Goal: Task Accomplishment & Management: Manage account settings

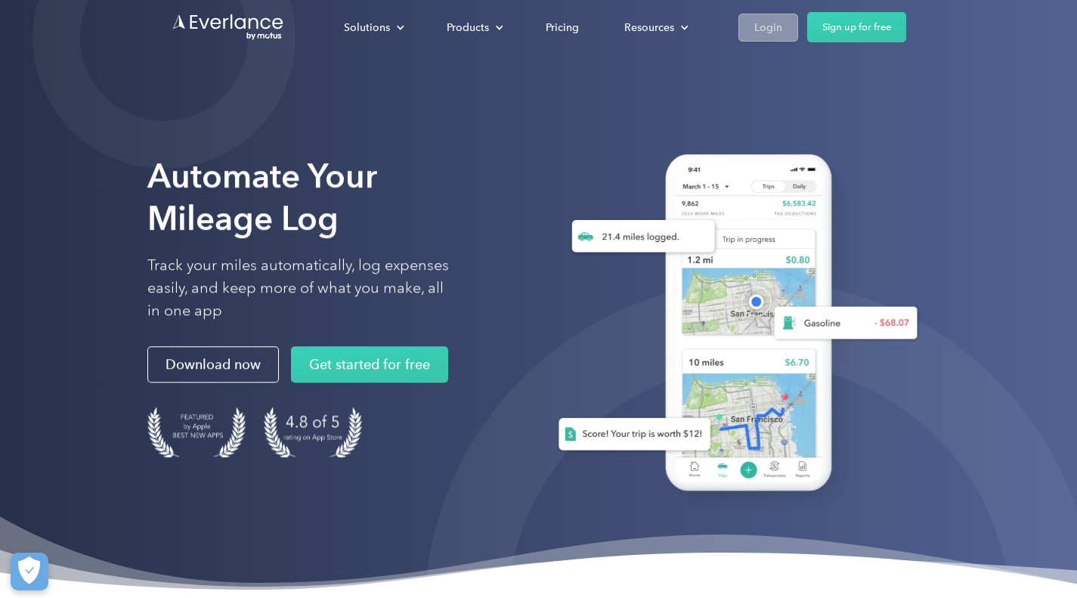
click at [763, 27] on div "Login" at bounding box center [768, 27] width 28 height 19
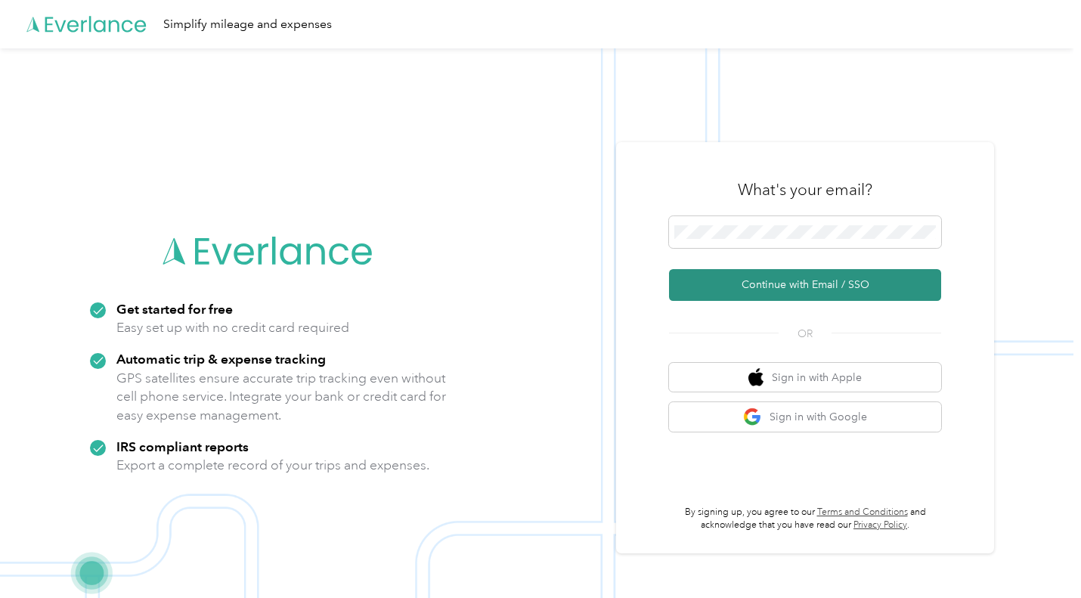
click at [812, 282] on button "Continue with Email / SSO" at bounding box center [805, 285] width 272 height 32
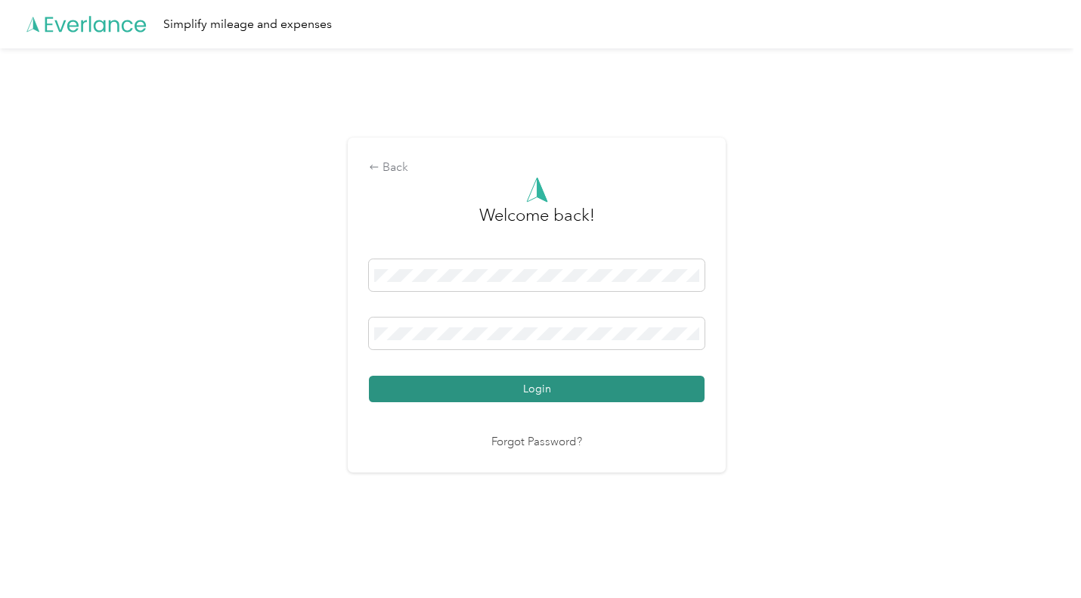
click at [593, 386] on button "Login" at bounding box center [537, 389] width 336 height 26
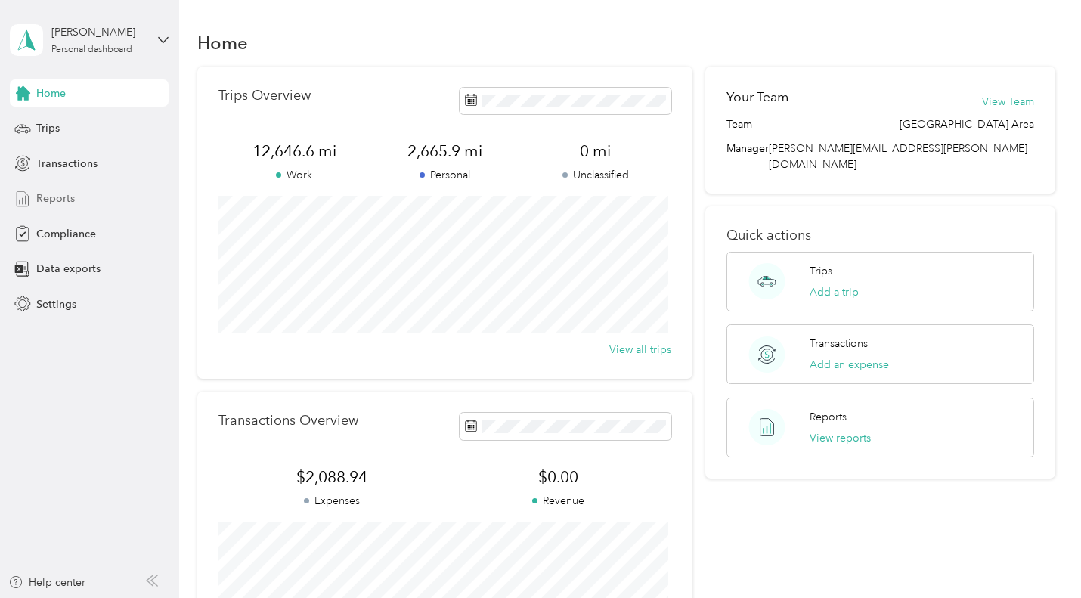
click at [50, 199] on span "Reports" at bounding box center [55, 198] width 39 height 16
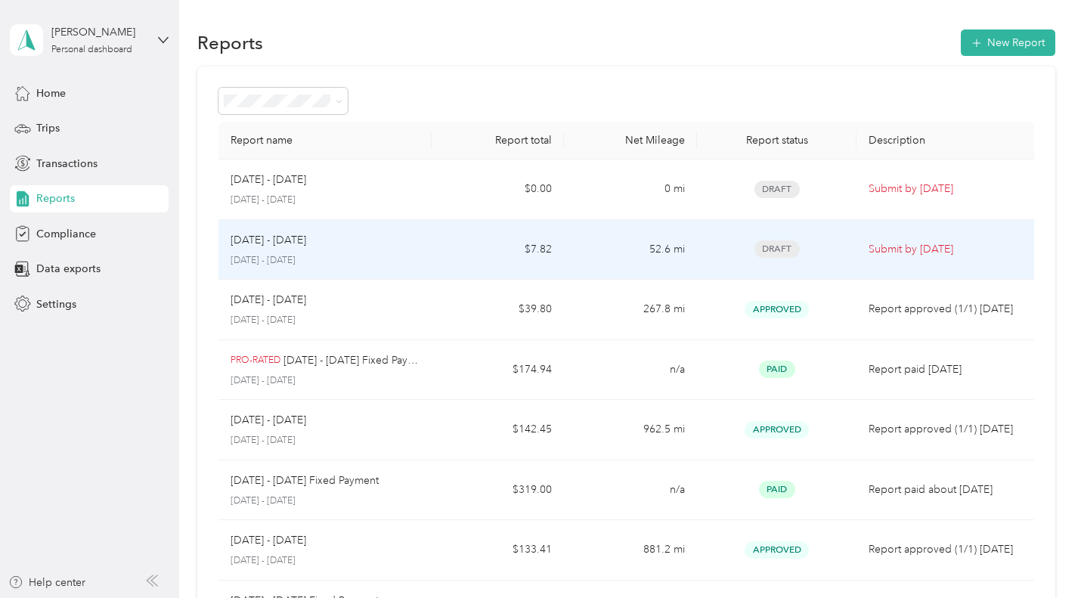
click at [261, 241] on p "[DATE] - [DATE]" at bounding box center [269, 240] width 76 height 17
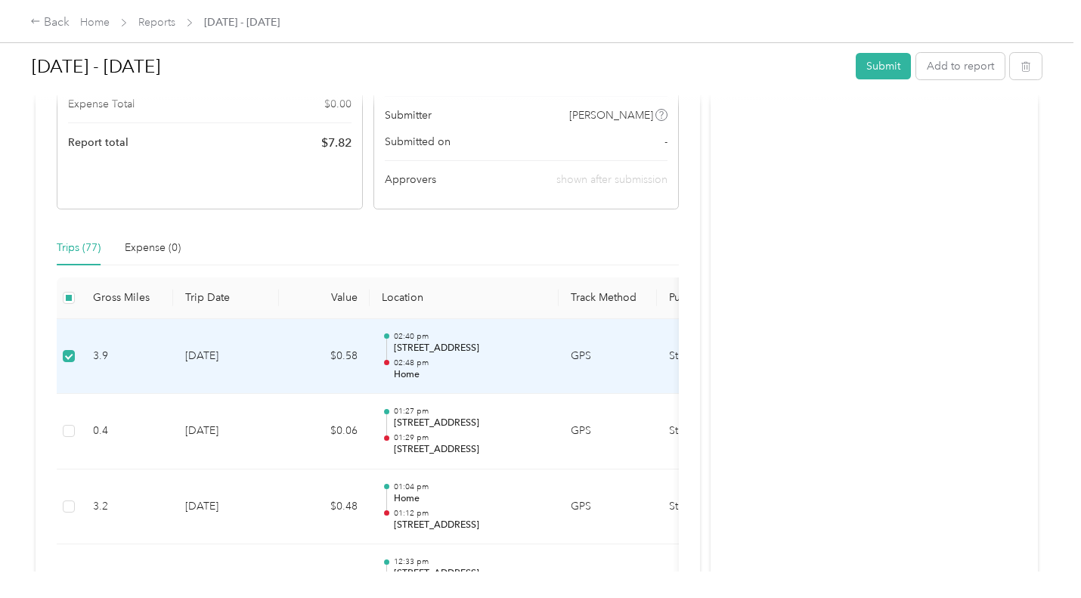
scroll to position [255, 0]
click at [512, 351] on p "[STREET_ADDRESS]" at bounding box center [470, 348] width 153 height 14
click at [499, 356] on div "02:40 pm [STREET_ADDRESS] 02:48 pm Home" at bounding box center [470, 355] width 153 height 51
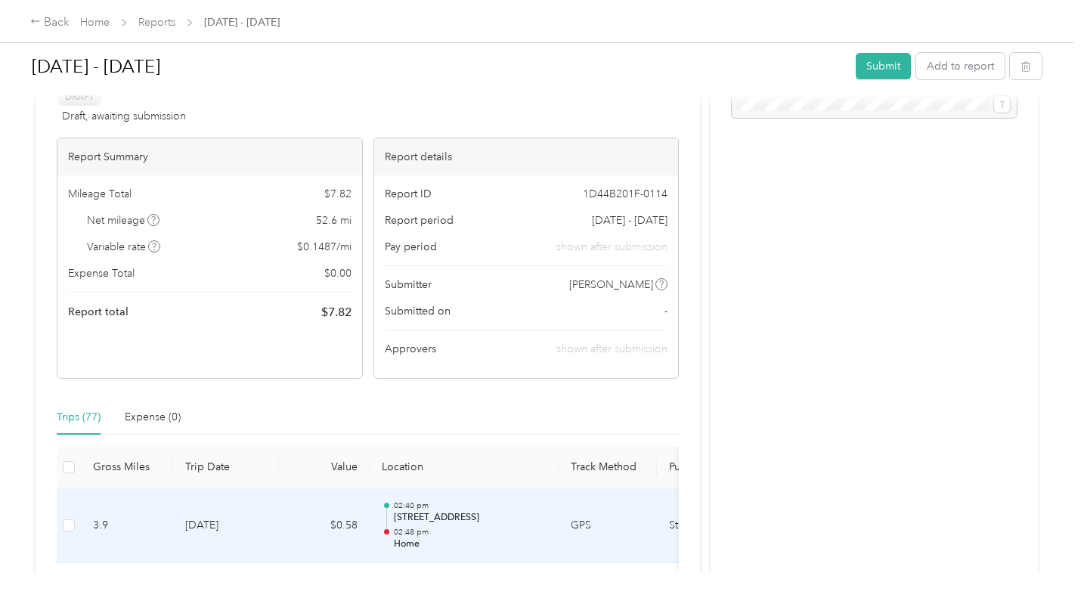
scroll to position [0, 0]
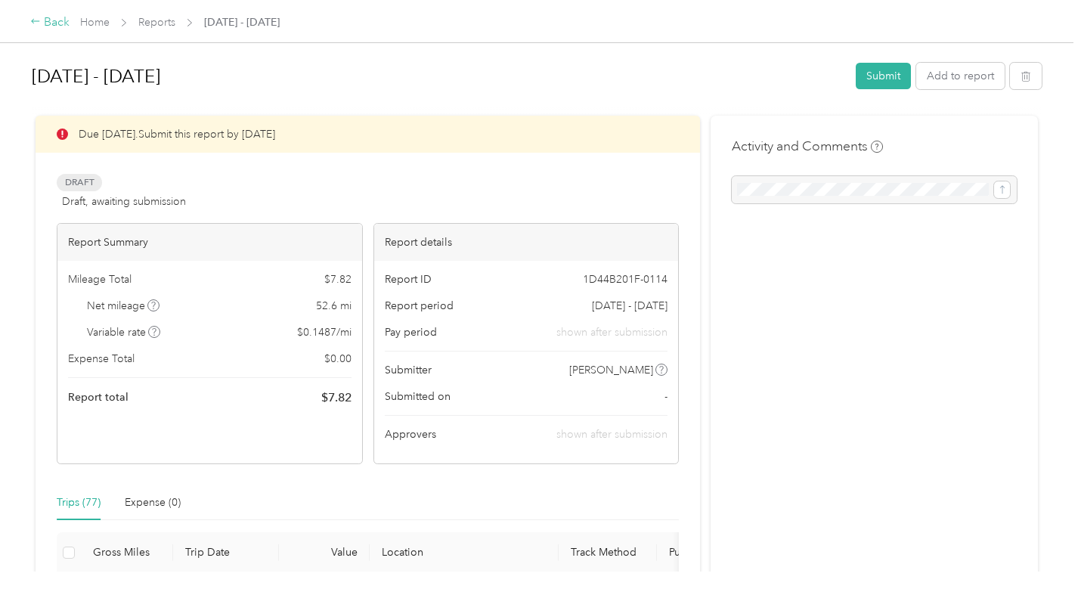
click at [48, 25] on div "Back" at bounding box center [49, 23] width 39 height 18
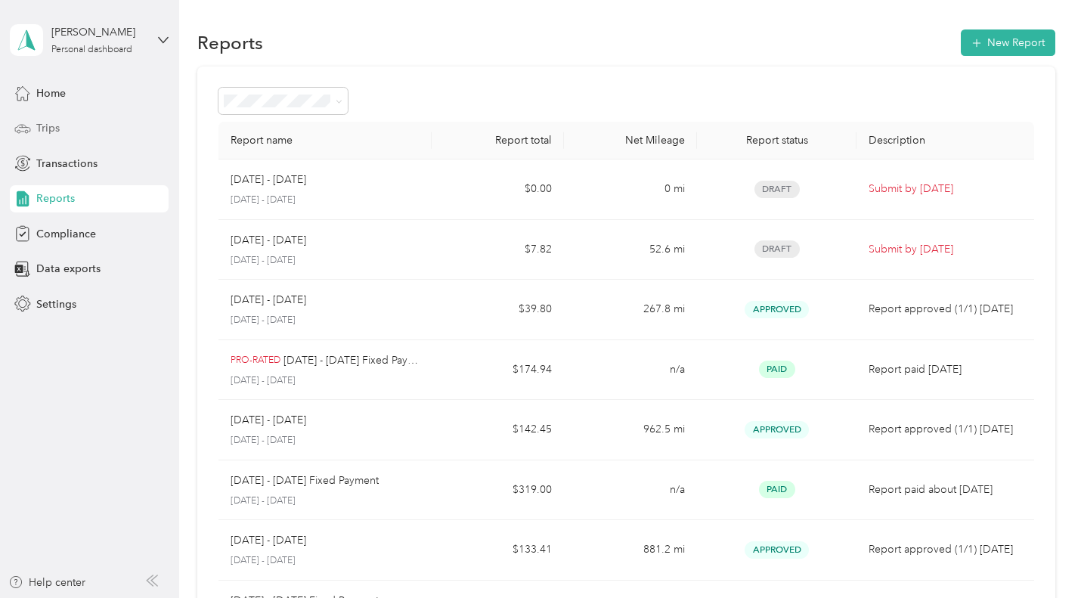
click at [46, 122] on span "Trips" at bounding box center [47, 128] width 23 height 16
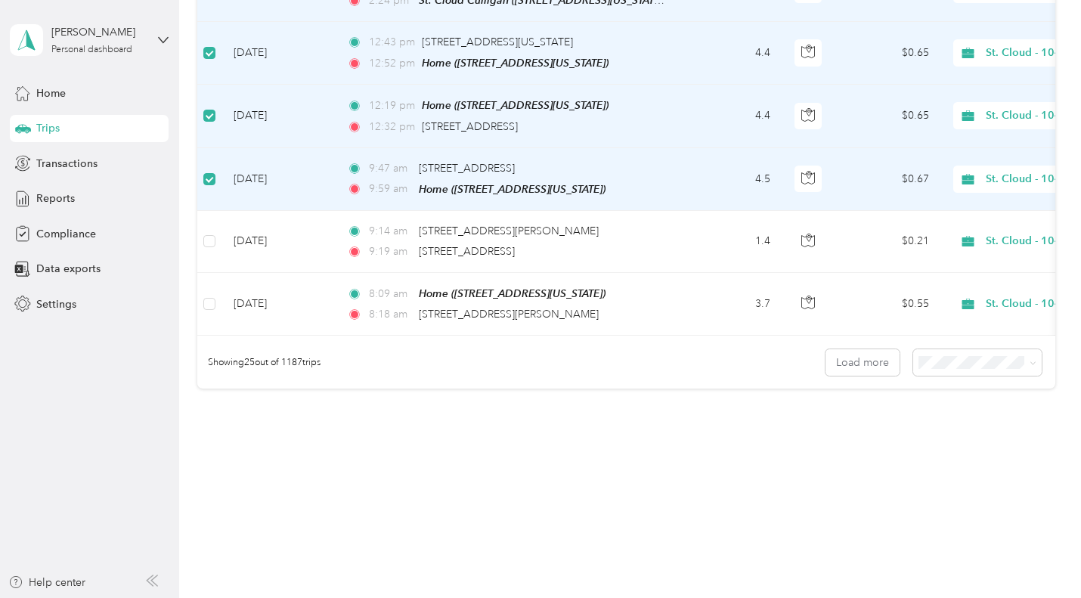
scroll to position [1490, 0]
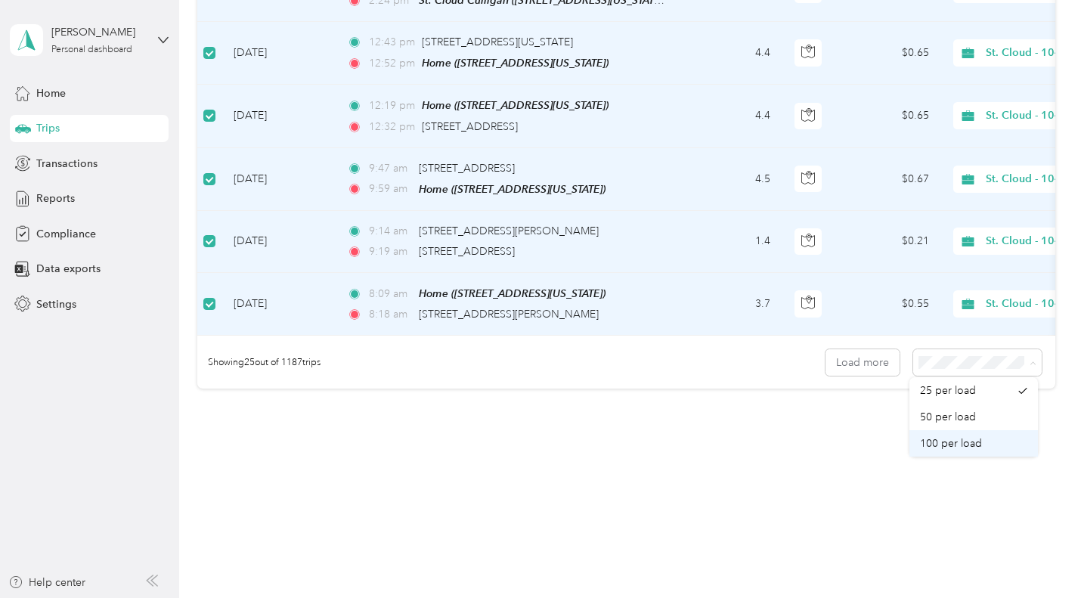
click at [965, 452] on li "100 per load" at bounding box center [973, 443] width 129 height 26
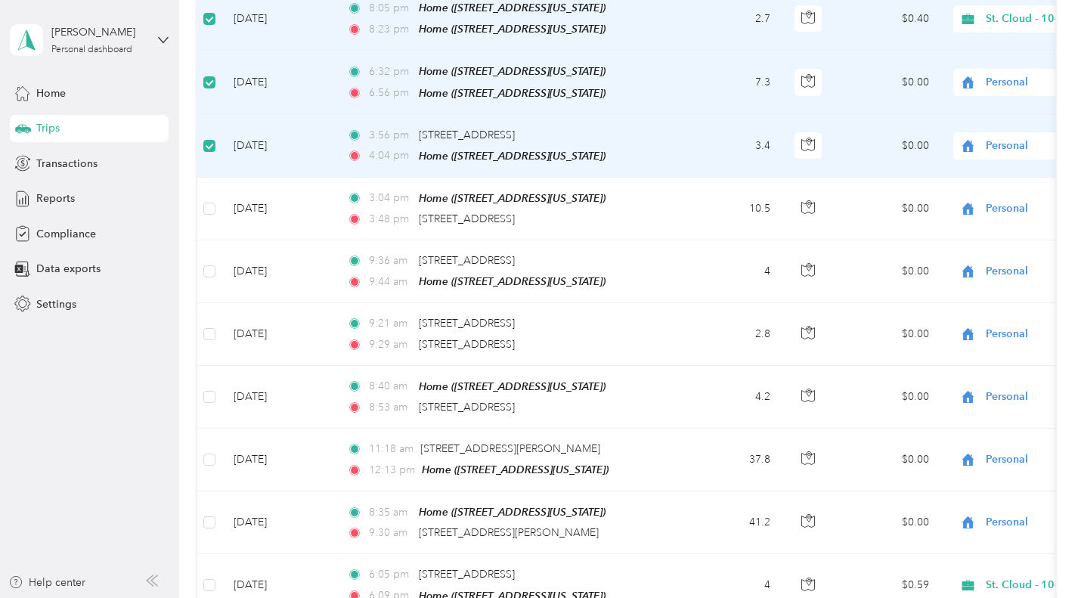
scroll to position [3785, 0]
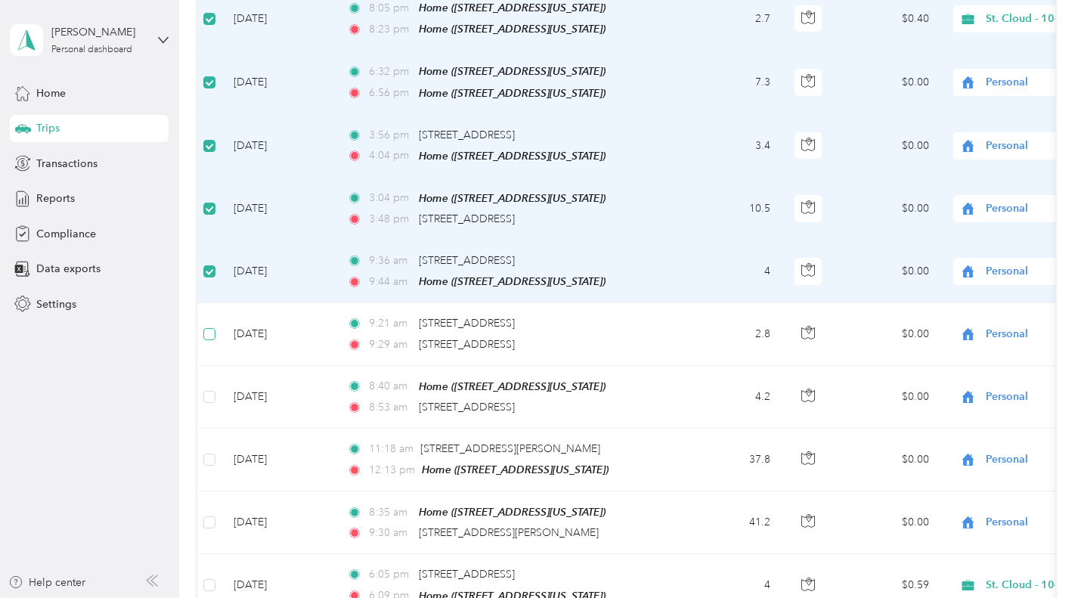
click at [212, 326] on label at bounding box center [209, 334] width 12 height 17
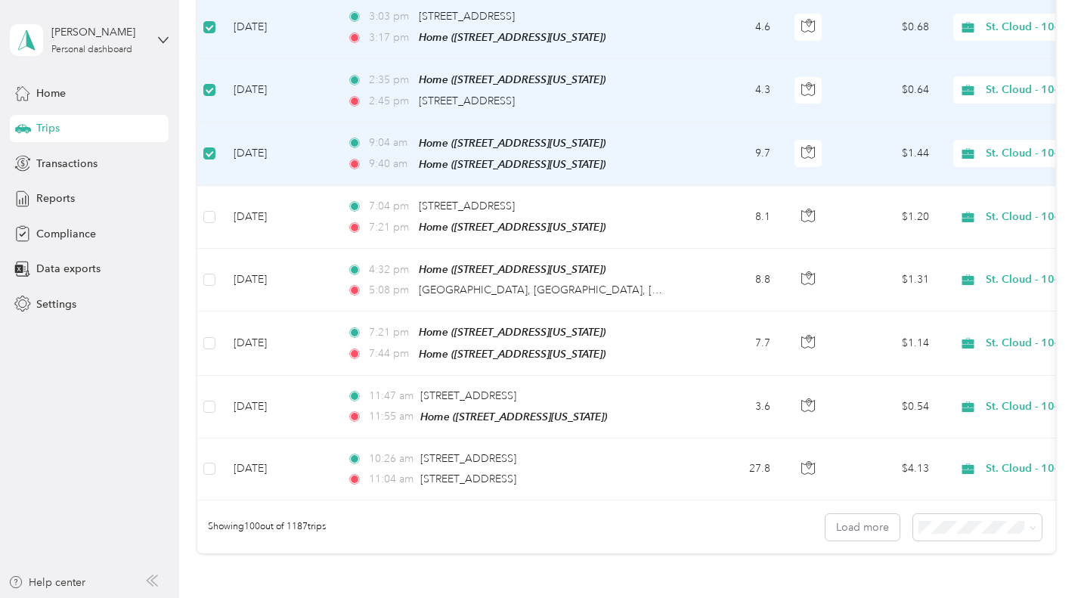
scroll to position [6044, 0]
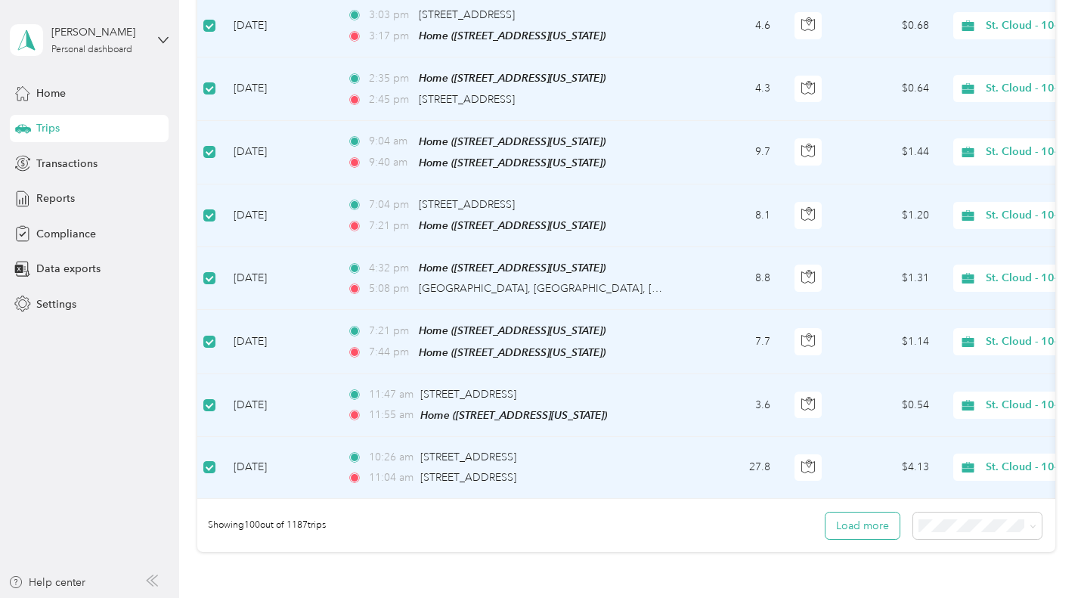
click at [861, 512] on button "Load more" at bounding box center [862, 525] width 74 height 26
click at [863, 512] on button "Load more" at bounding box center [862, 525] width 74 height 26
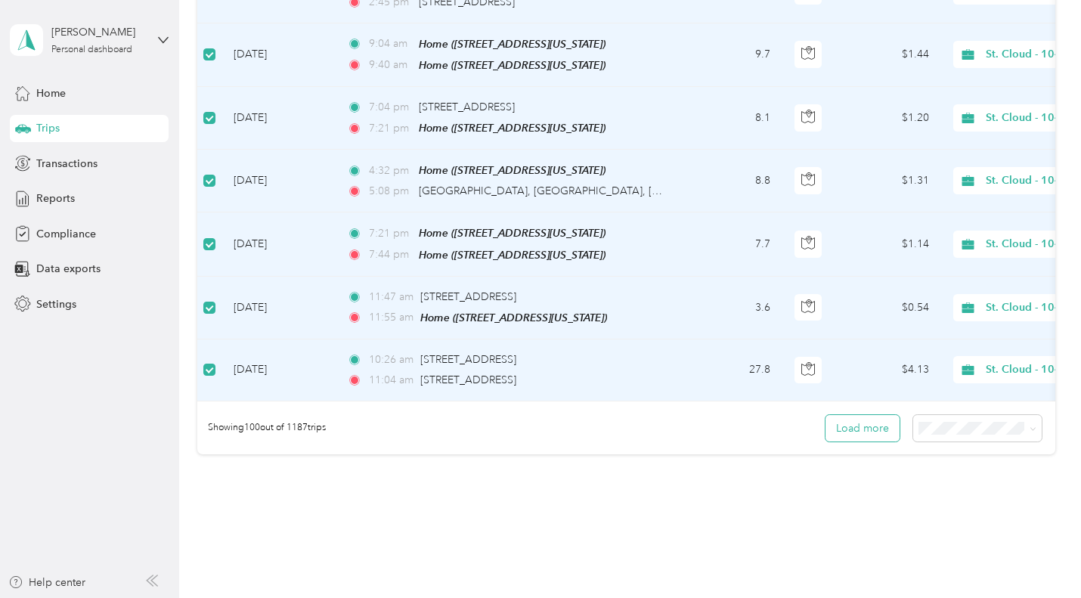
scroll to position [6182, 0]
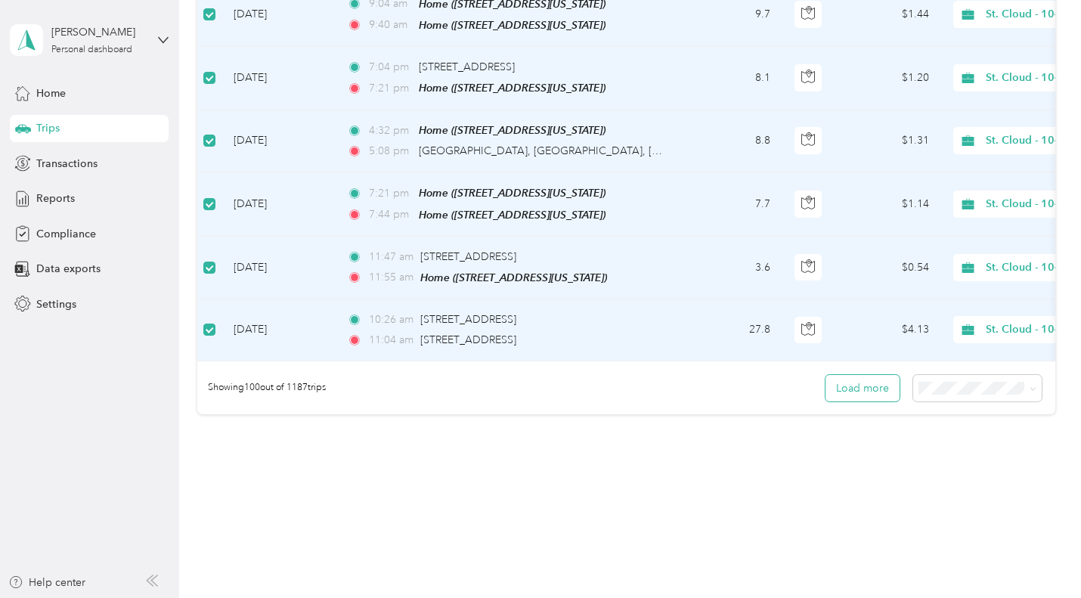
click at [856, 375] on button "Load more" at bounding box center [862, 388] width 74 height 26
click at [1029, 385] on icon at bounding box center [1032, 388] width 7 height 7
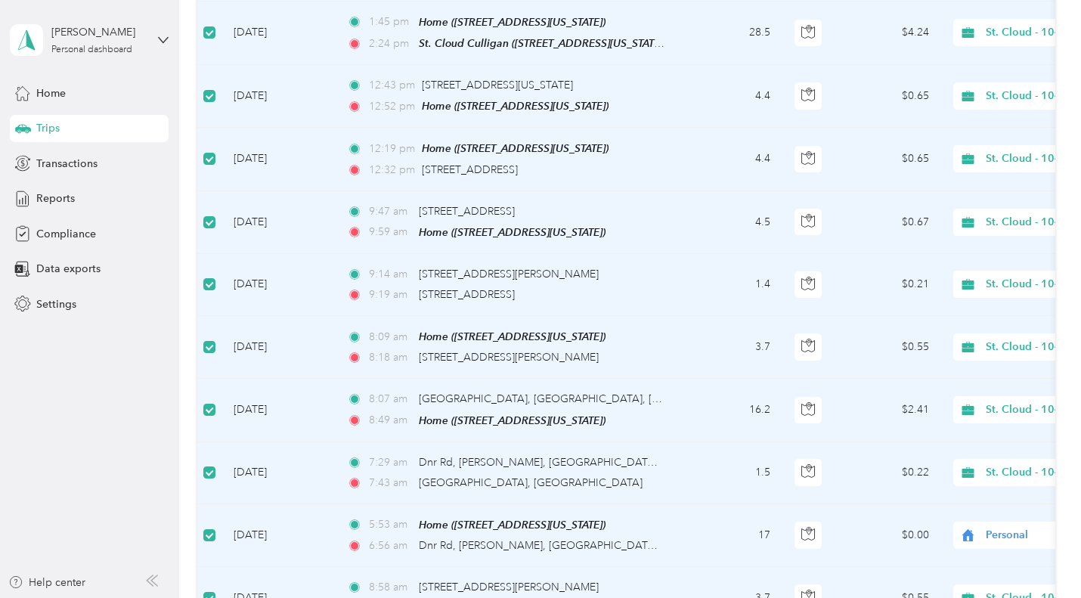
scroll to position [0, 0]
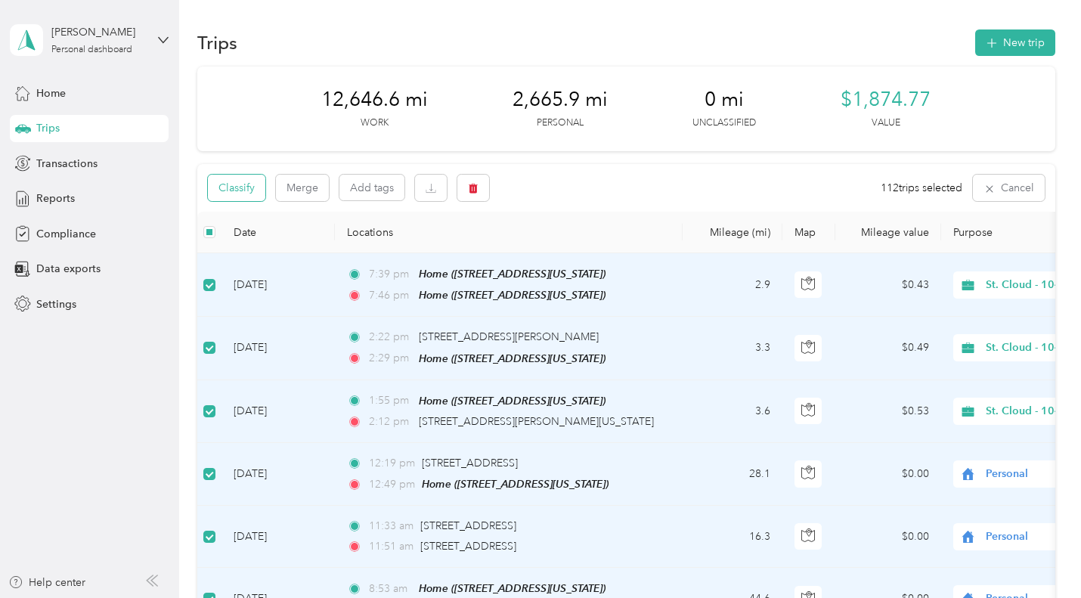
click at [240, 185] on button "Classify" at bounding box center [236, 188] width 57 height 26
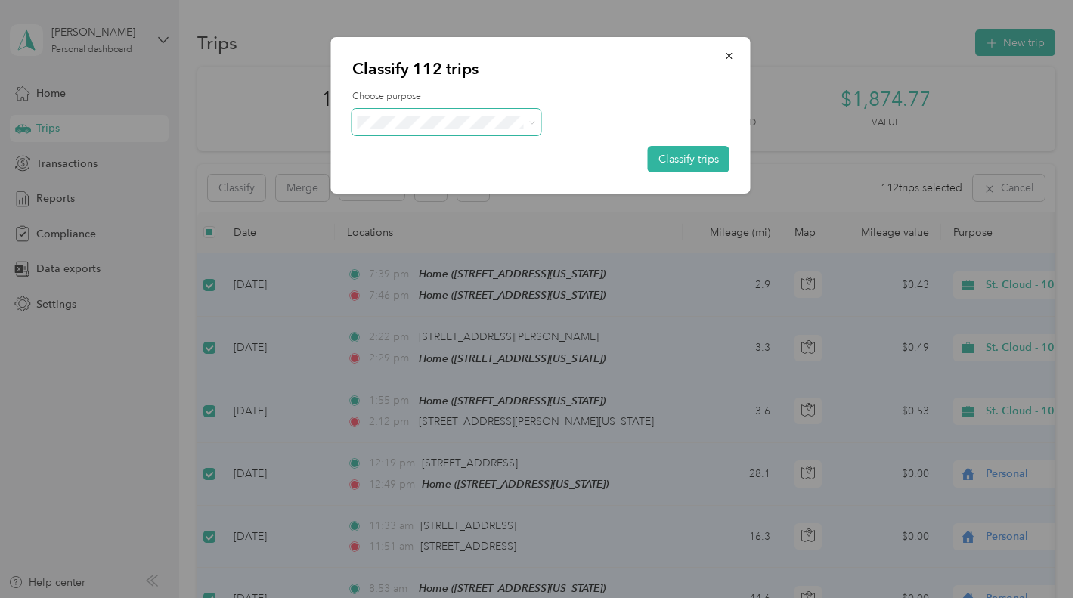
click at [531, 122] on icon at bounding box center [531, 122] width 7 height 7
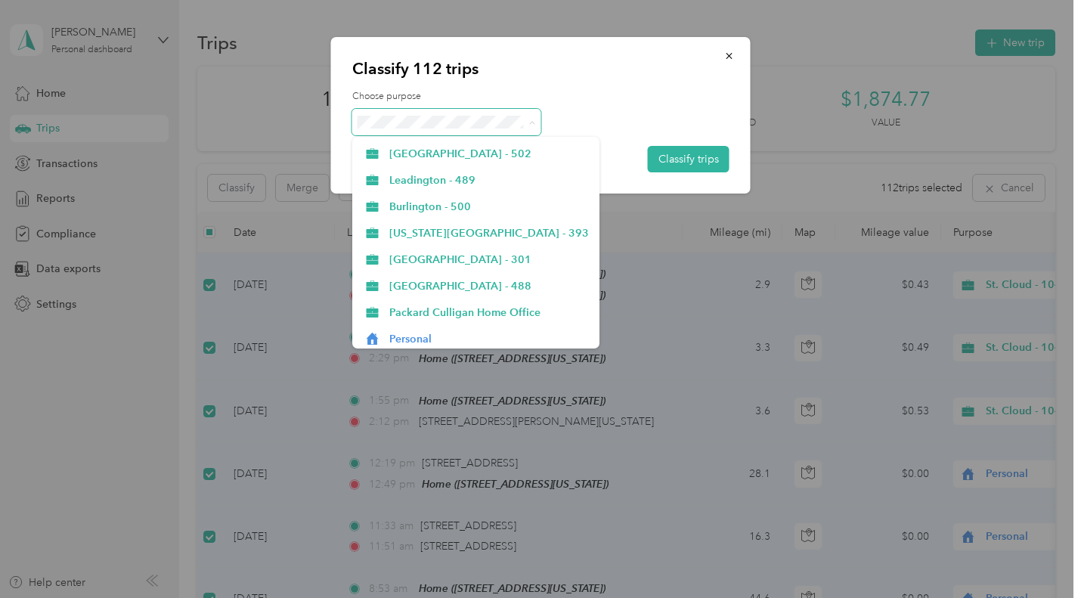
scroll to position [767, 0]
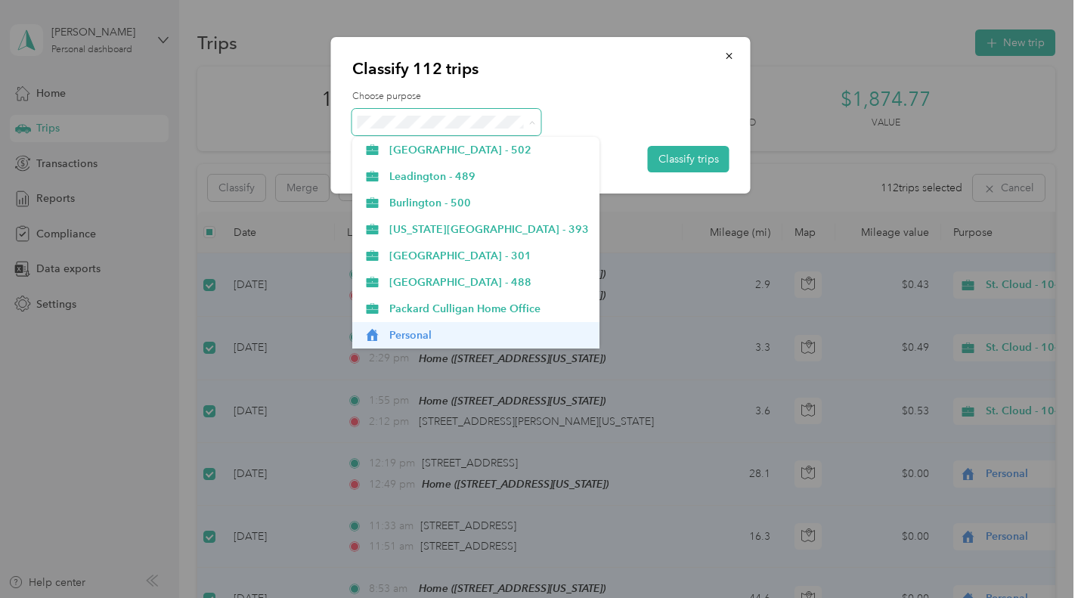
click at [407, 339] on span "Personal" at bounding box center [489, 335] width 200 height 16
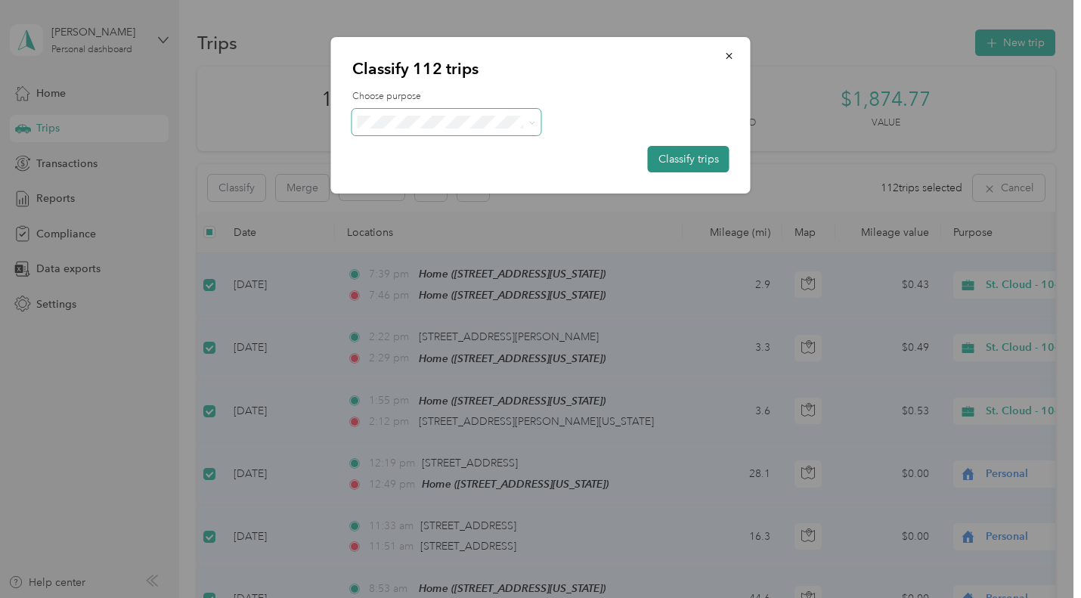
click at [701, 159] on button "Classify trips" at bounding box center [689, 159] width 82 height 26
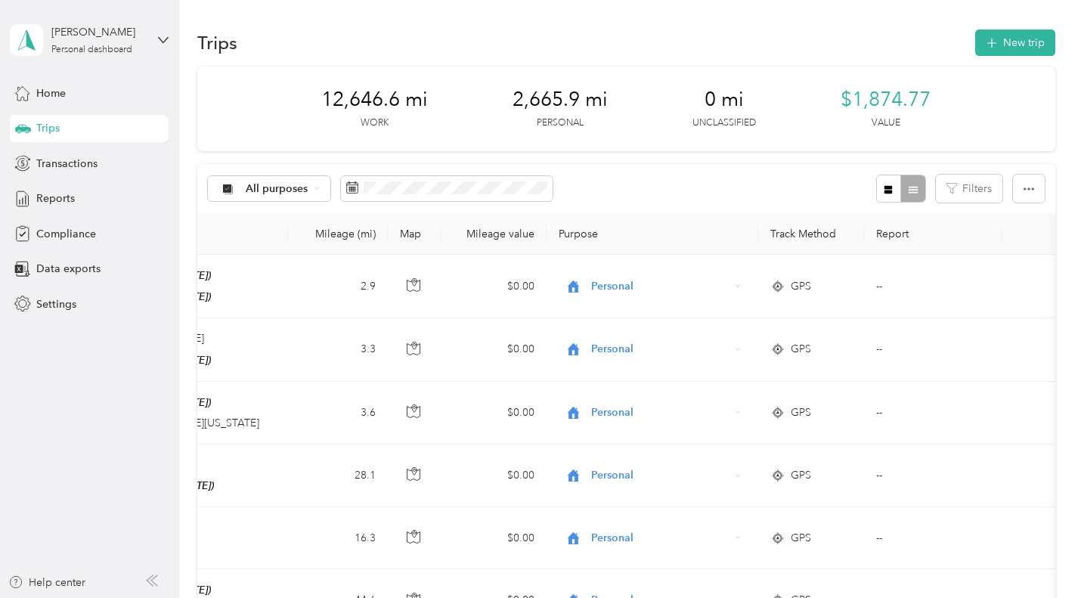
scroll to position [0, 0]
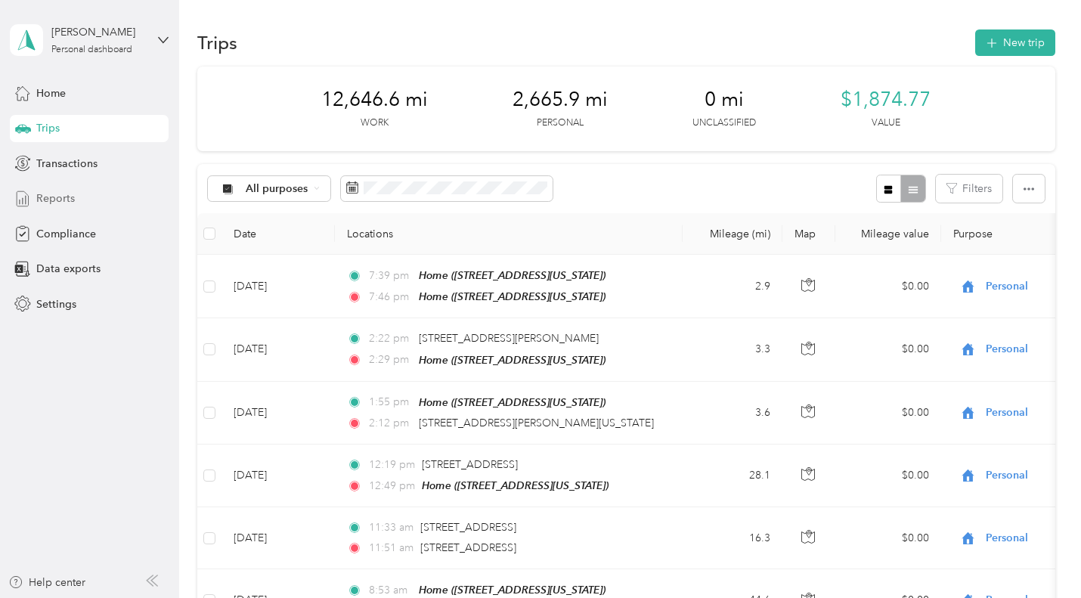
click at [55, 201] on span "Reports" at bounding box center [55, 198] width 39 height 16
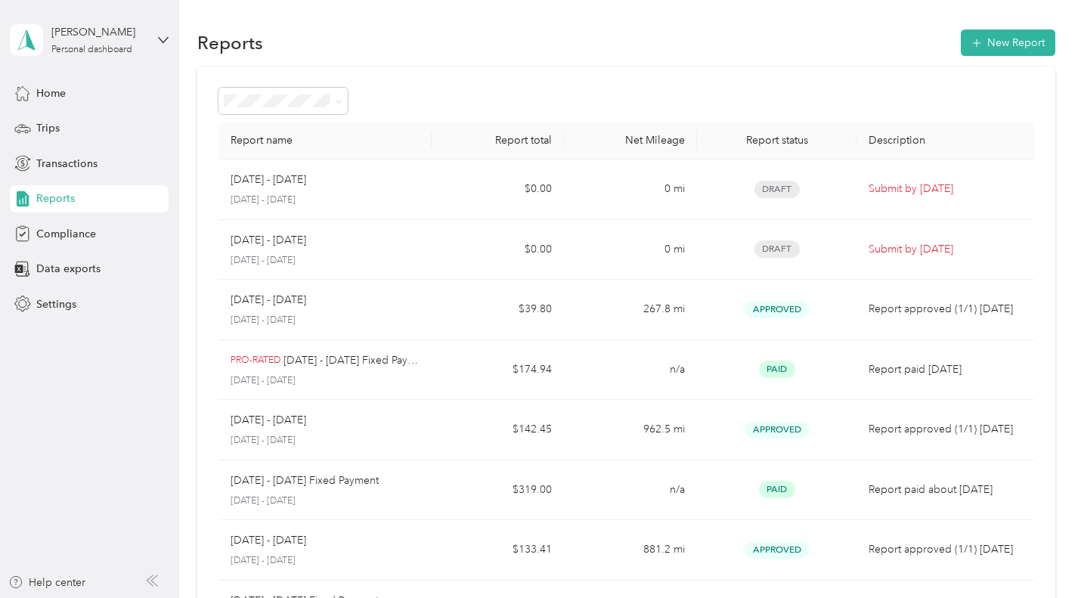
click at [418, 239] on td "[DATE] - [DATE] [DATE] - [DATE]" at bounding box center [324, 250] width 212 height 60
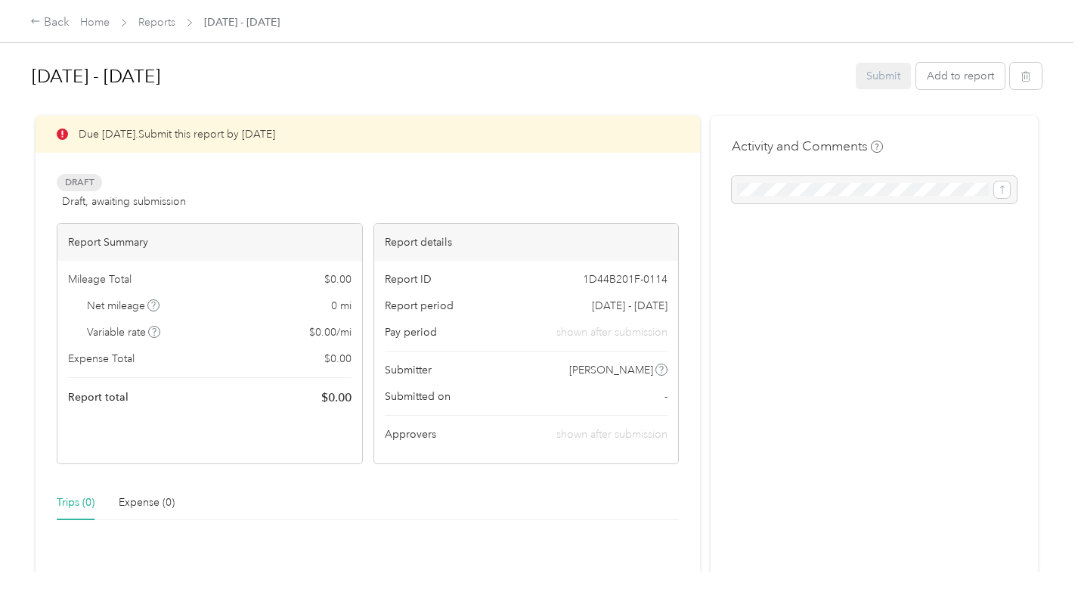
click at [254, 353] on div "Expense Total $ 0.00" at bounding box center [209, 359] width 283 height 16
click at [565, 375] on div "Submitter [PERSON_NAME]" at bounding box center [526, 370] width 283 height 16
click at [880, 79] on div "Submit Add to report" at bounding box center [949, 76] width 186 height 26
click at [883, 79] on div "Submit Add to report" at bounding box center [949, 76] width 186 height 26
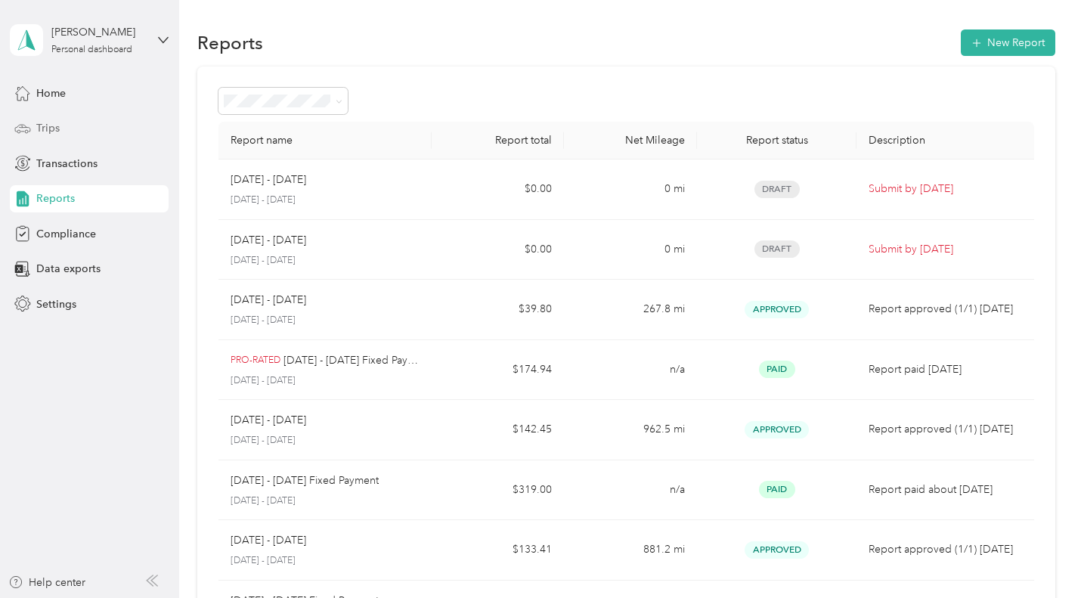
click at [28, 131] on icon at bounding box center [22, 128] width 17 height 17
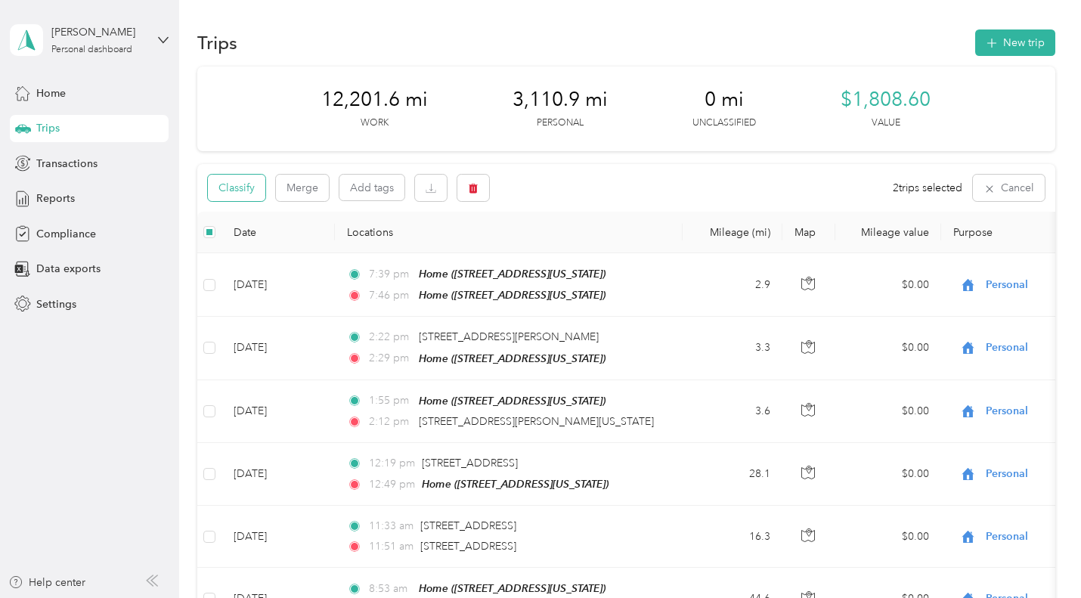
click at [236, 183] on button "Classify" at bounding box center [236, 188] width 57 height 26
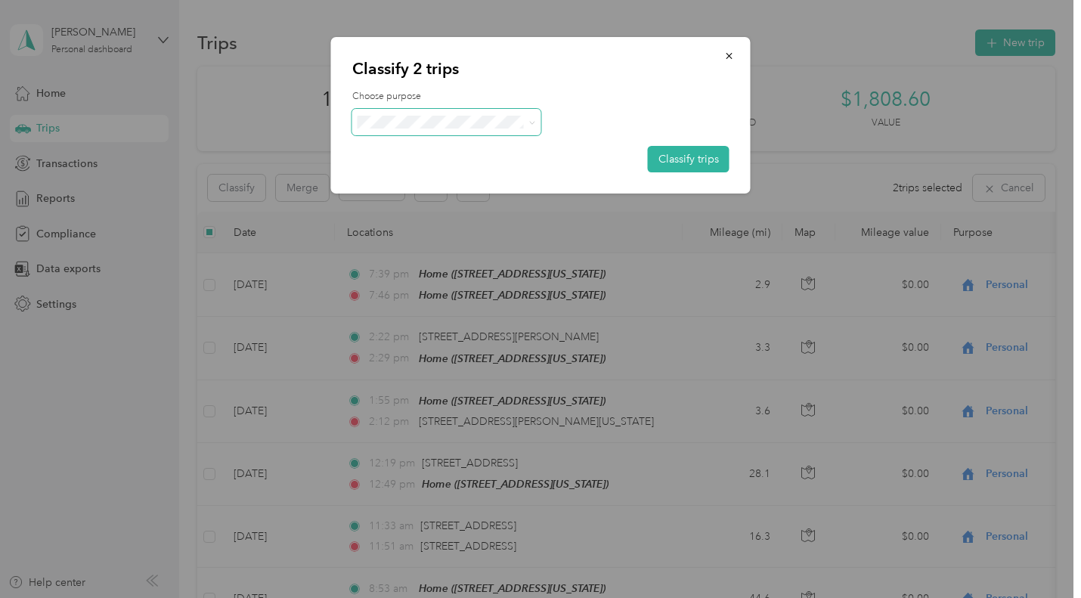
click at [530, 123] on icon at bounding box center [531, 122] width 7 height 7
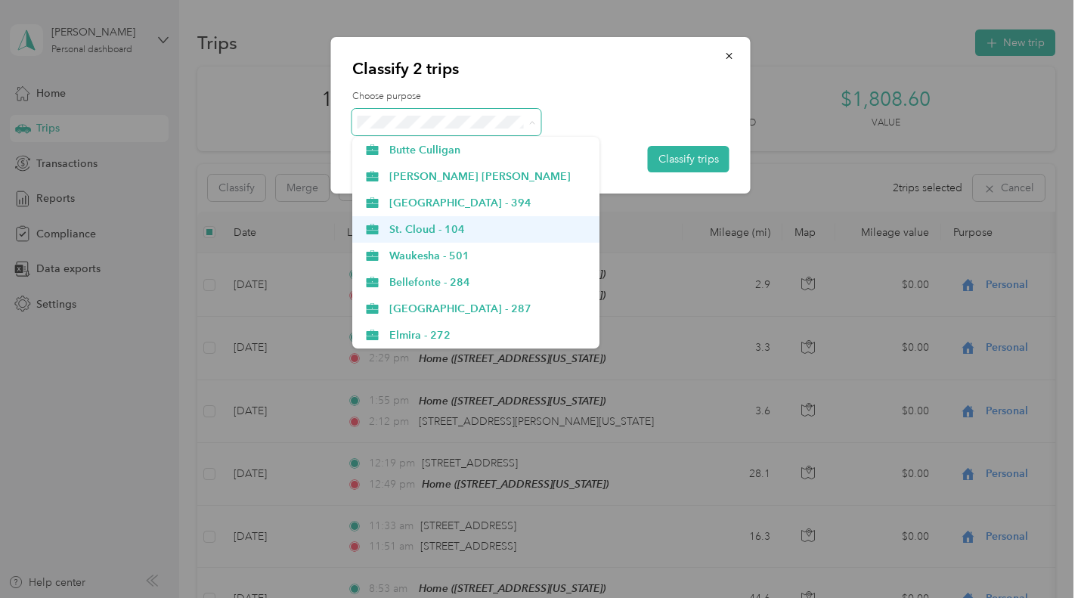
click at [445, 234] on span "St. Cloud - 104" at bounding box center [489, 229] width 200 height 16
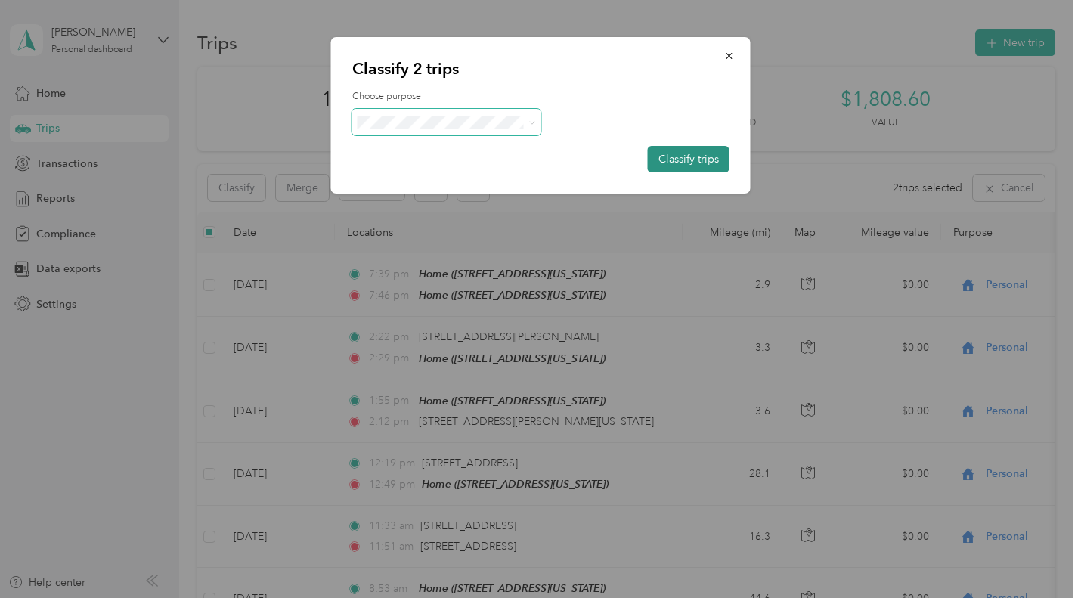
click at [701, 159] on button "Classify trips" at bounding box center [689, 159] width 82 height 26
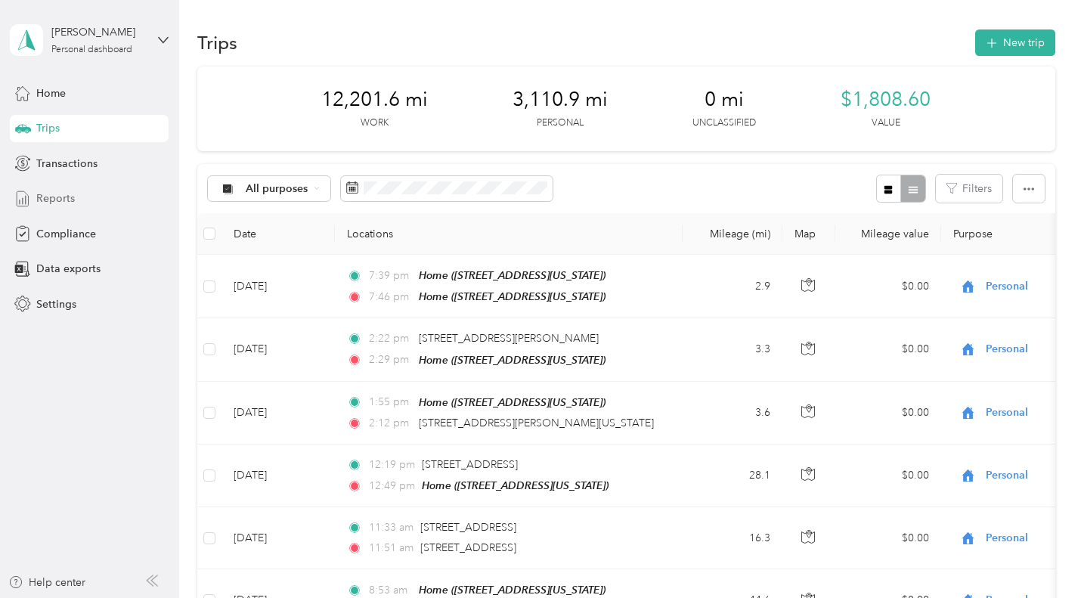
click at [68, 196] on span "Reports" at bounding box center [55, 198] width 39 height 16
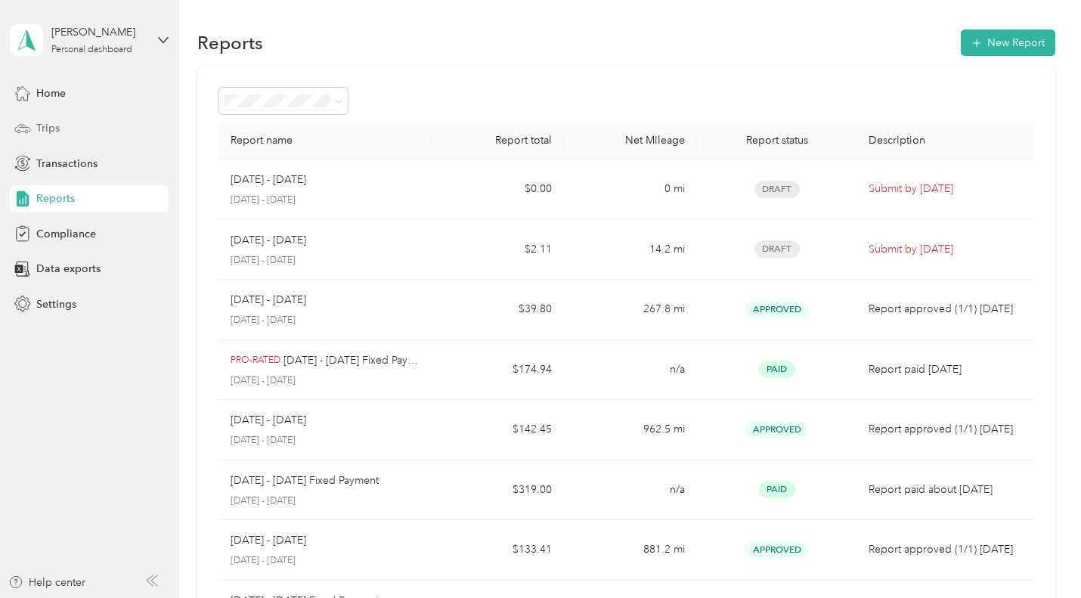
click at [443, 250] on td "$2.11" at bounding box center [498, 250] width 133 height 60
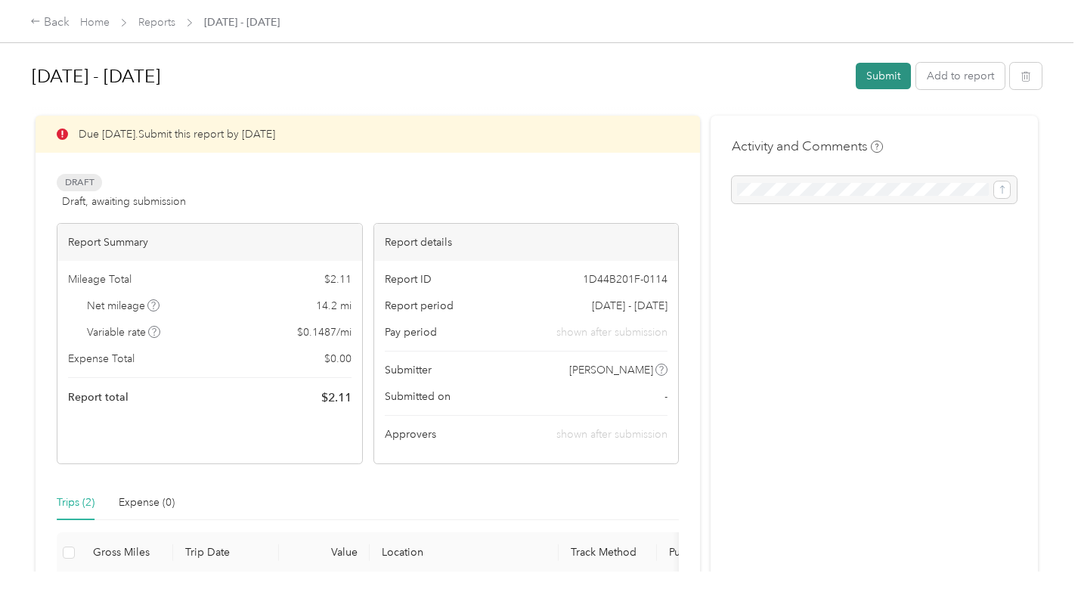
click at [886, 75] on button "Submit" at bounding box center [883, 76] width 55 height 26
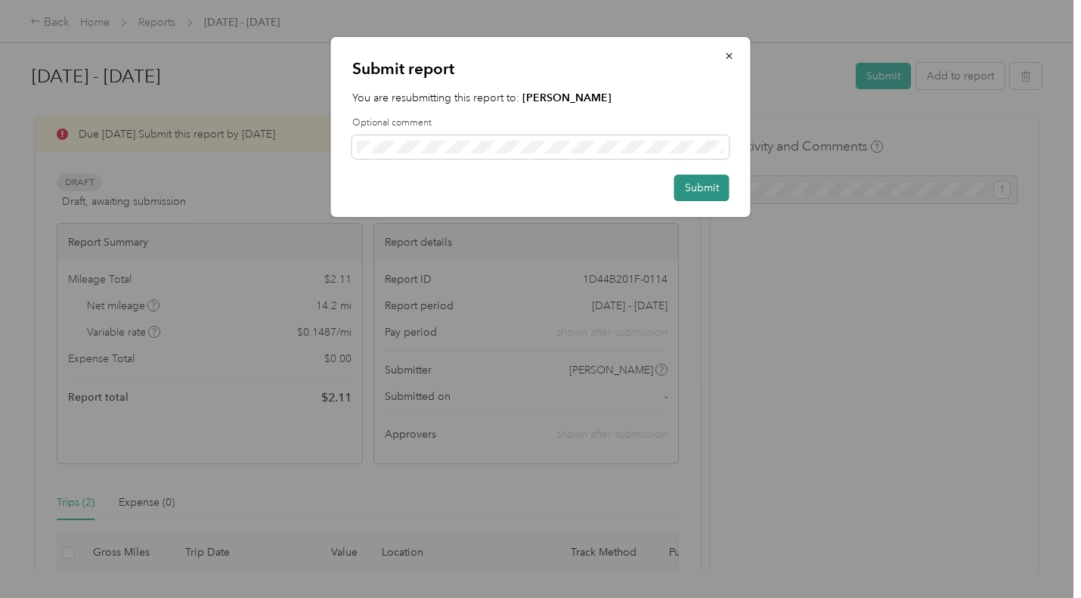
click at [707, 192] on button "Submit" at bounding box center [701, 188] width 55 height 26
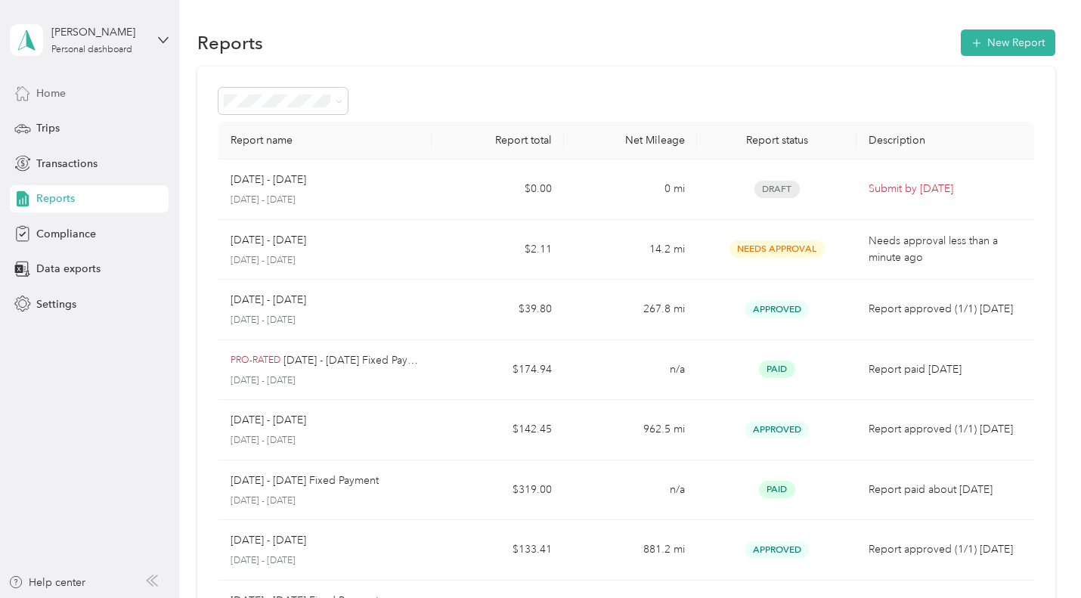
click at [49, 85] on span "Home" at bounding box center [50, 93] width 29 height 16
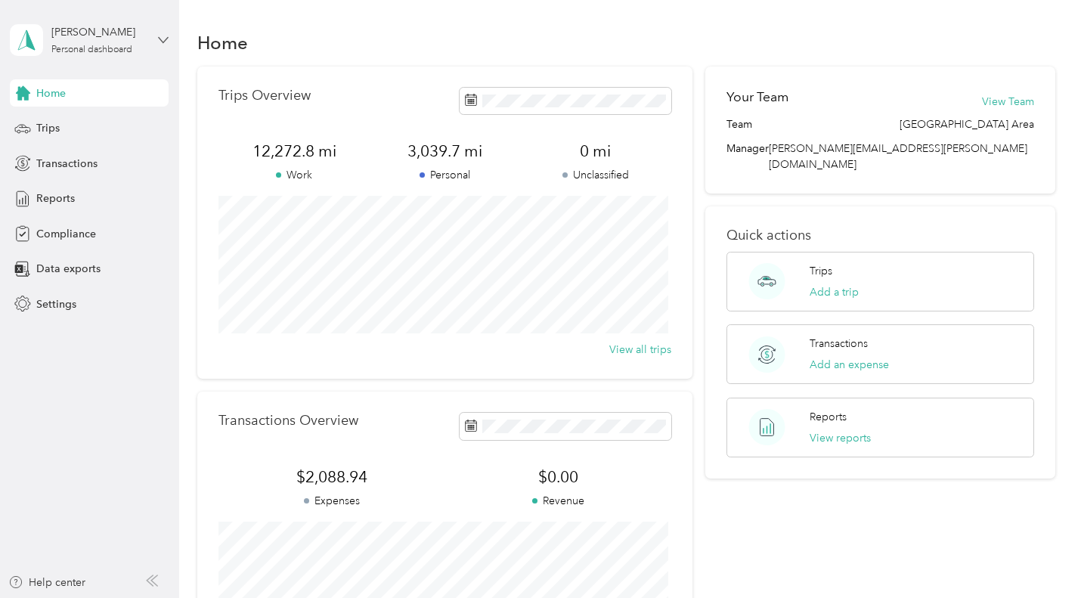
click at [163, 39] on icon at bounding box center [163, 40] width 11 height 11
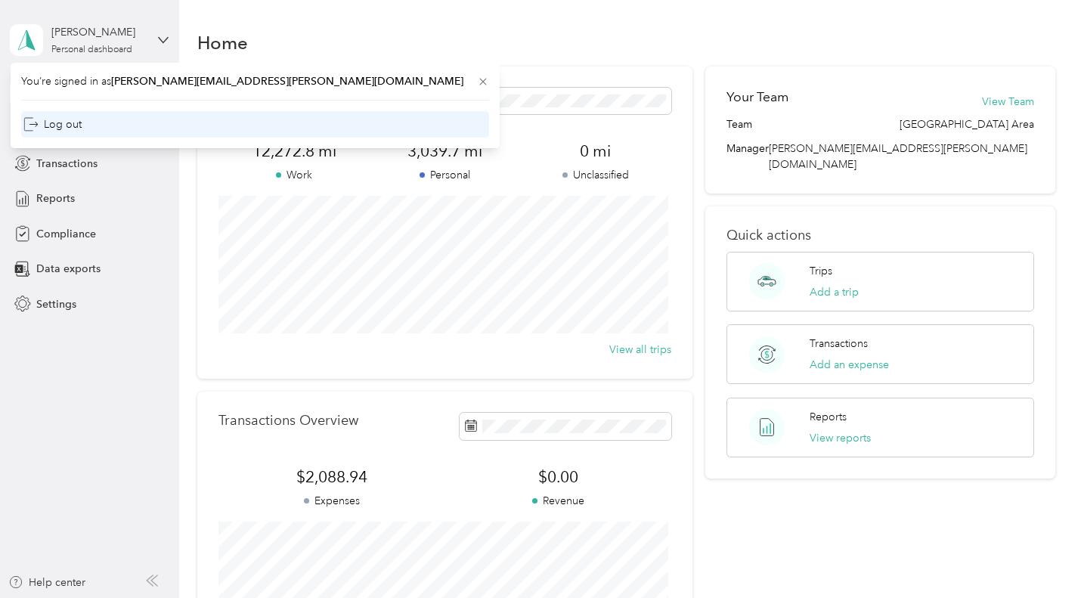
click at [249, 117] on div "Log out" at bounding box center [255, 124] width 468 height 26
